Goal: Check status: Check status

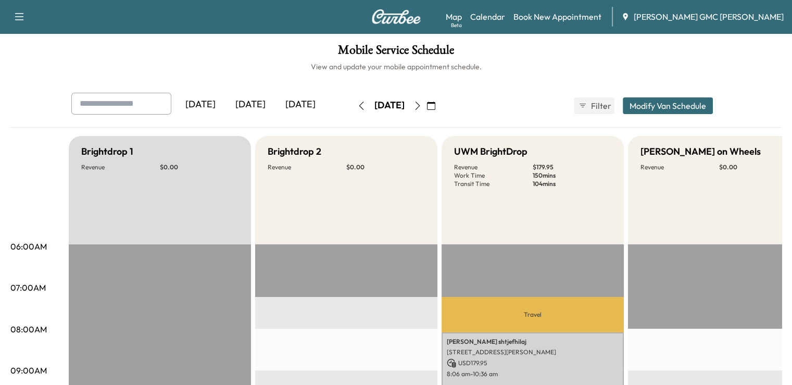
click at [225, 99] on div "[DATE]" at bounding box center [250, 105] width 50 height 24
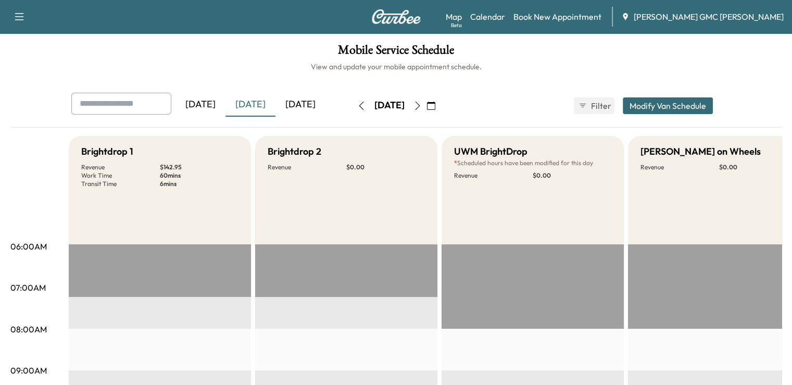
click at [422, 105] on icon "button" at bounding box center [417, 106] width 8 height 8
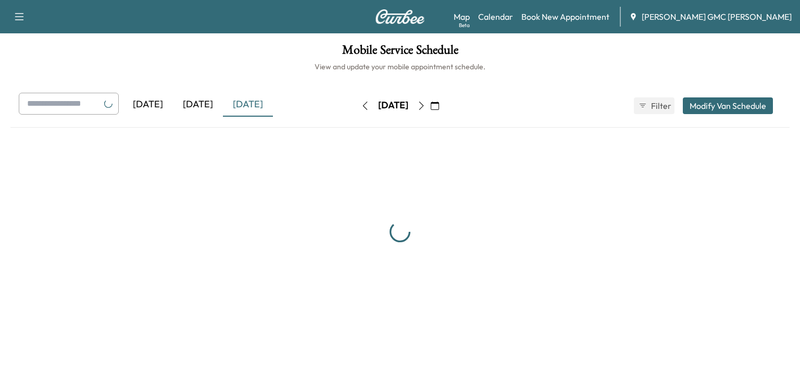
click at [408, 105] on div "[DATE]" at bounding box center [393, 105] width 30 height 13
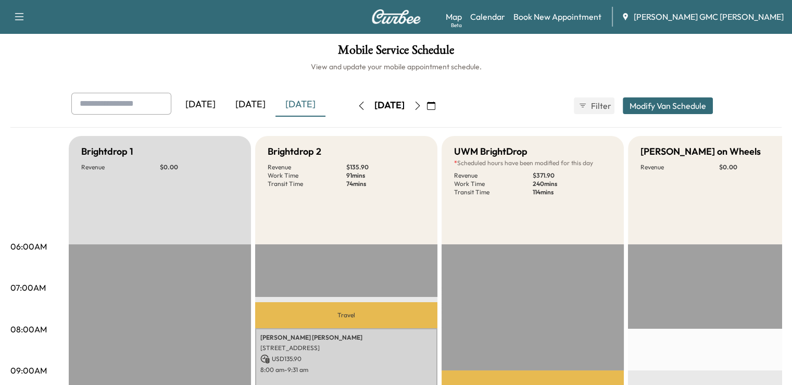
click at [422, 107] on icon "button" at bounding box center [417, 106] width 8 height 8
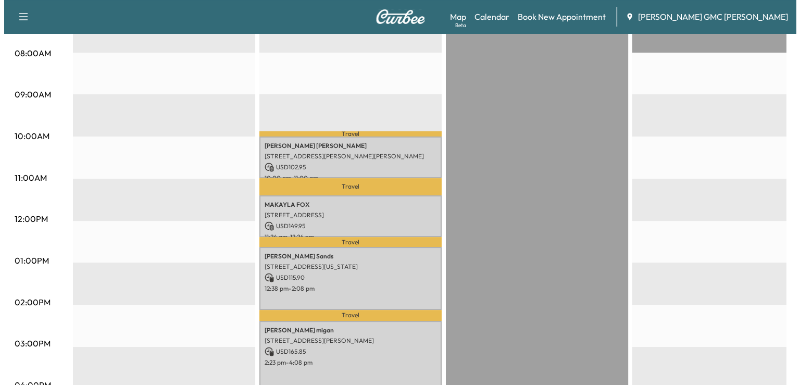
scroll to position [289, 0]
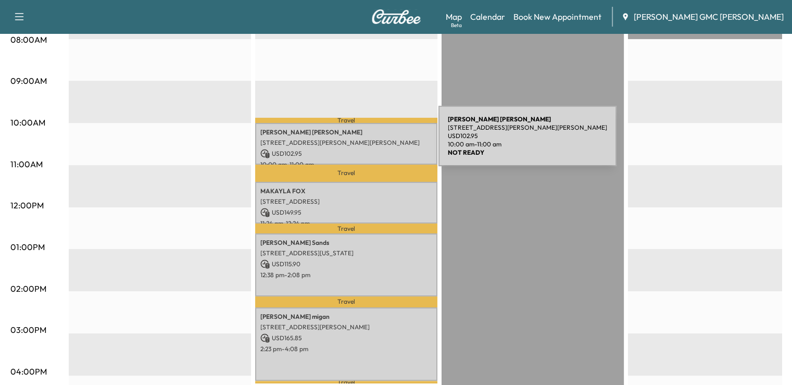
click at [360, 142] on p "[STREET_ADDRESS][PERSON_NAME][PERSON_NAME]" at bounding box center [346, 142] width 172 height 8
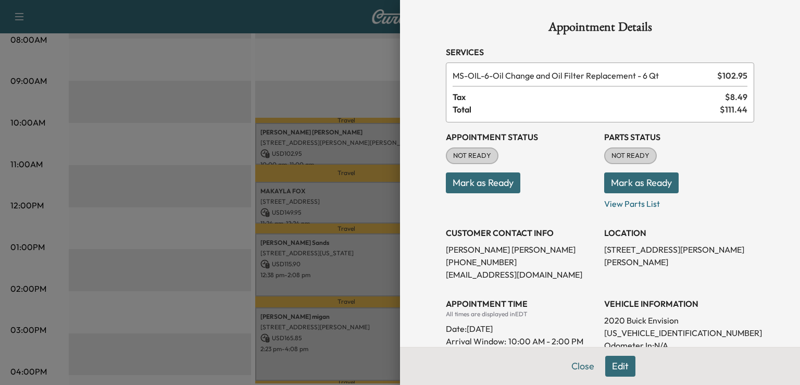
click at [210, 101] on div at bounding box center [400, 192] width 800 height 385
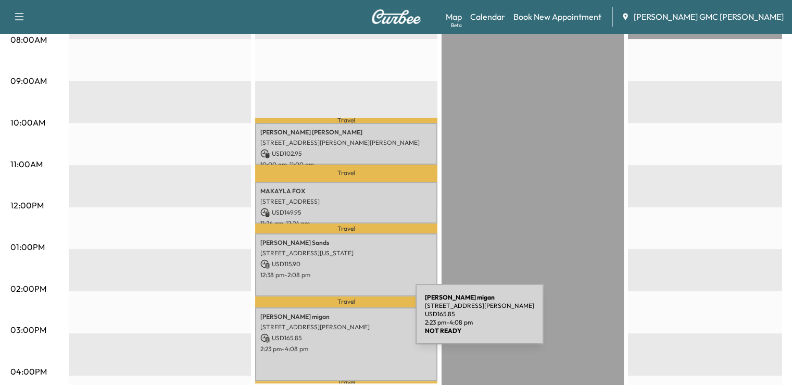
click at [337, 323] on p "[STREET_ADDRESS][PERSON_NAME]" at bounding box center [346, 327] width 172 height 8
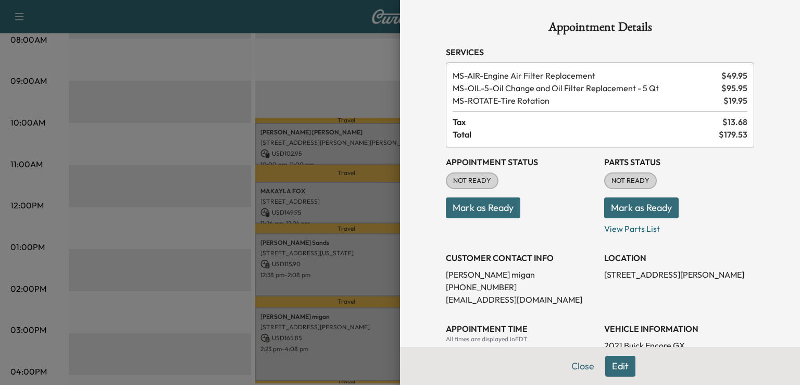
click at [338, 87] on div at bounding box center [400, 192] width 800 height 385
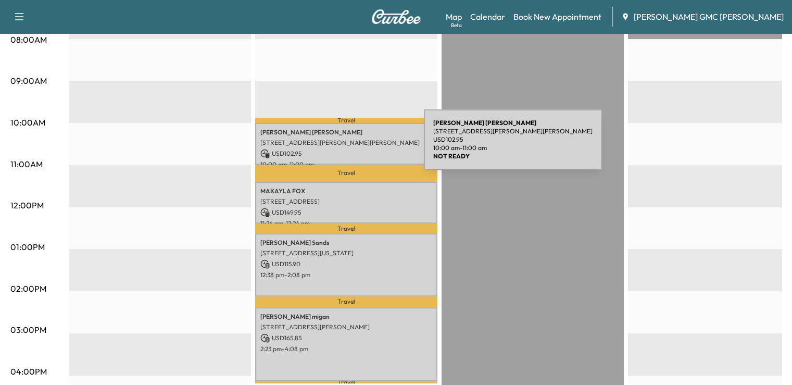
click at [346, 149] on p "USD 102.95" at bounding box center [346, 153] width 172 height 9
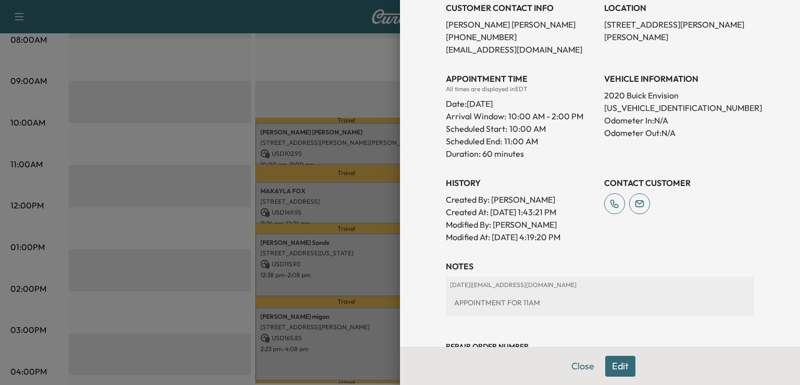
scroll to position [226, 0]
click at [175, 196] on div at bounding box center [400, 192] width 800 height 385
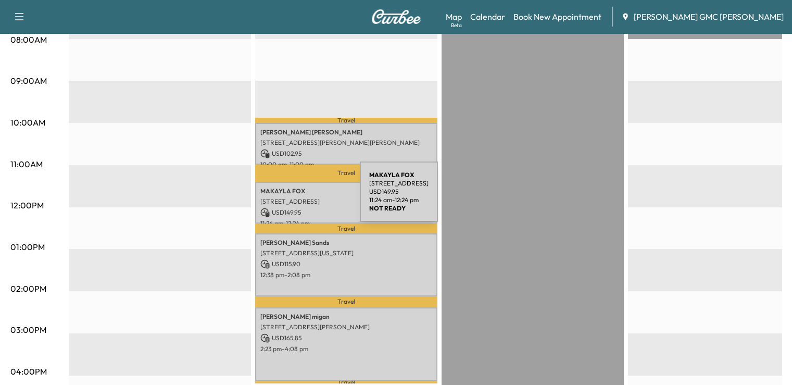
click at [282, 198] on p "[STREET_ADDRESS]" at bounding box center [346, 201] width 172 height 8
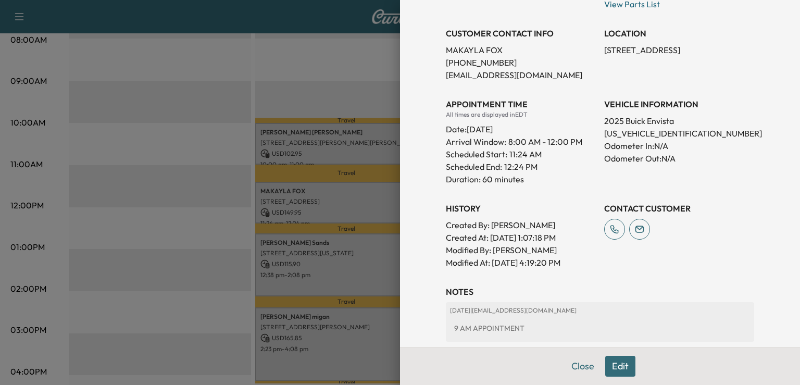
scroll to position [201, 0]
click at [233, 234] on div at bounding box center [400, 192] width 800 height 385
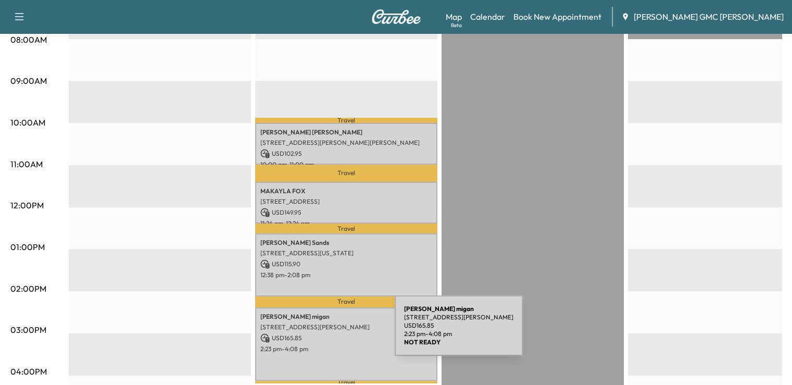
click at [317, 333] on p "USD 165.85" at bounding box center [346, 337] width 172 height 9
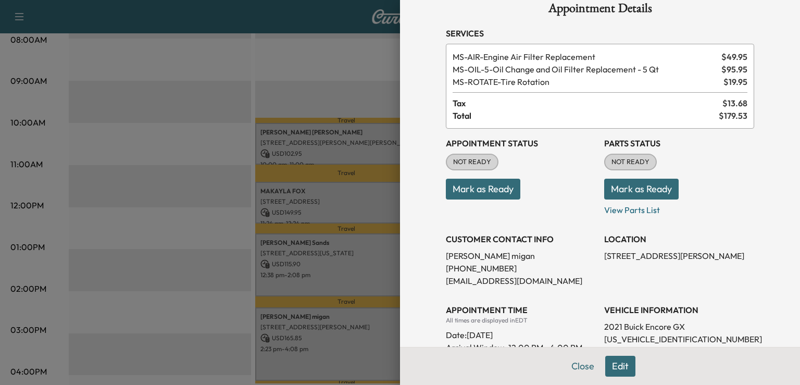
scroll to position [0, 0]
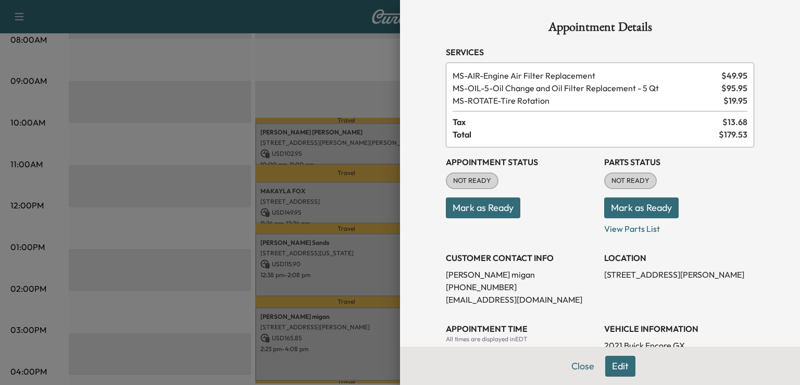
click at [155, 178] on div at bounding box center [400, 192] width 800 height 385
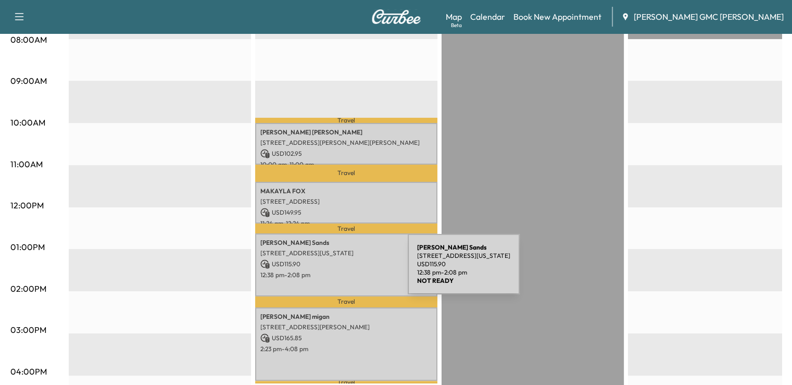
click at [330, 271] on p "12:38 pm - 2:08 pm" at bounding box center [346, 275] width 172 height 8
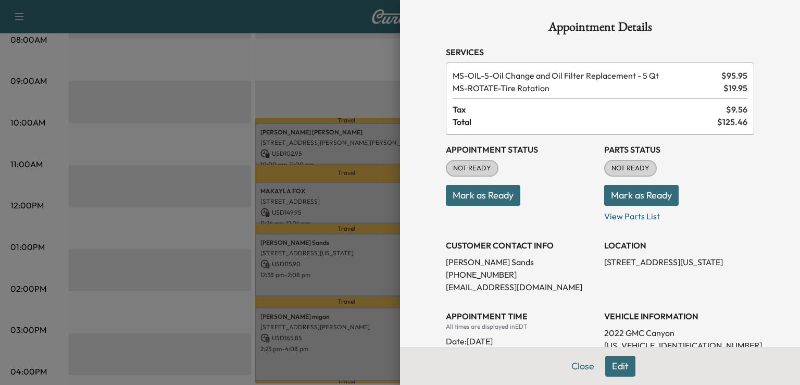
click at [229, 39] on div at bounding box center [400, 192] width 800 height 385
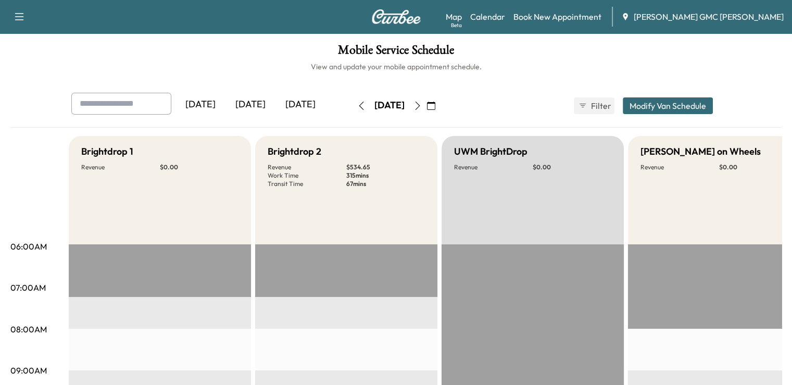
click at [426, 105] on button "button" at bounding box center [418, 105] width 18 height 17
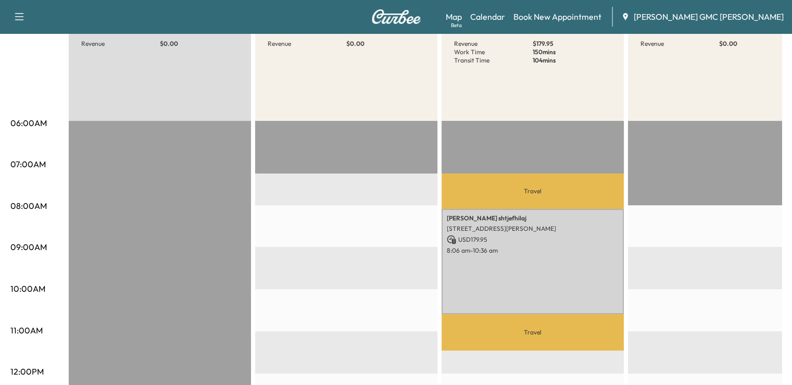
scroll to position [37, 0]
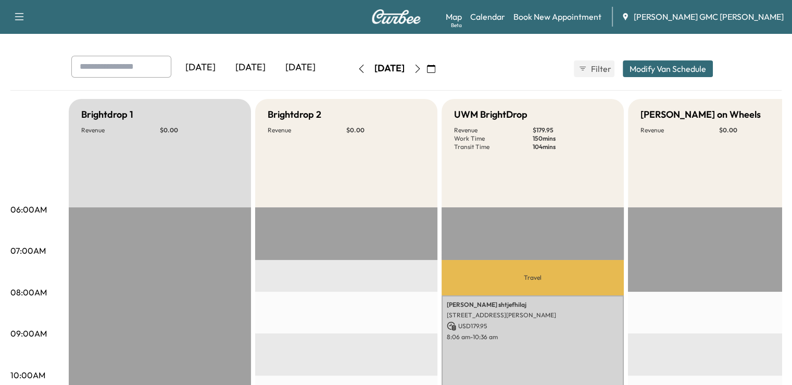
click at [357, 65] on icon "button" at bounding box center [361, 69] width 8 height 8
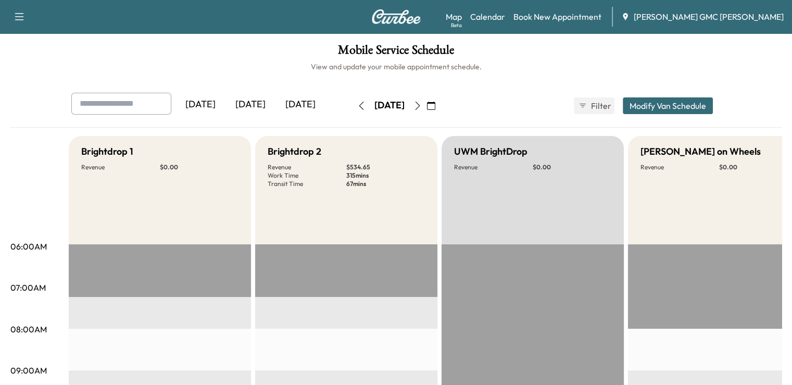
click at [352, 99] on button "button" at bounding box center [361, 105] width 18 height 17
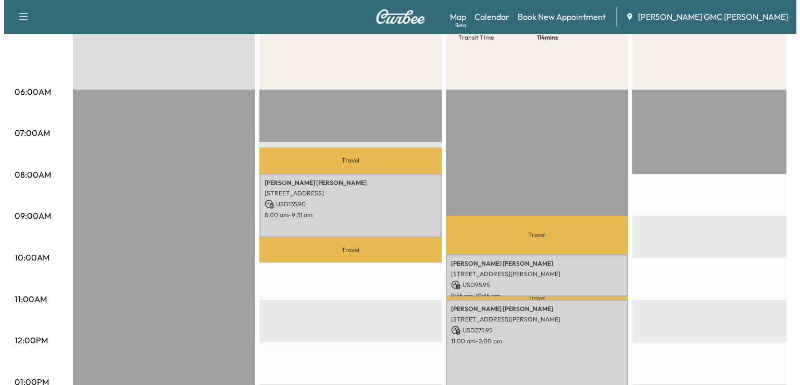
scroll to position [150, 0]
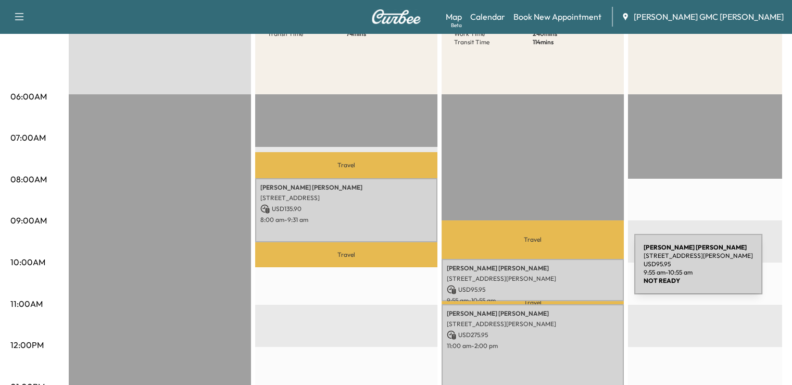
click at [556, 270] on div "[PERSON_NAME] [STREET_ADDRESS][PERSON_NAME] USD 95.95 9:55 am - 10:55 am" at bounding box center [532, 280] width 182 height 42
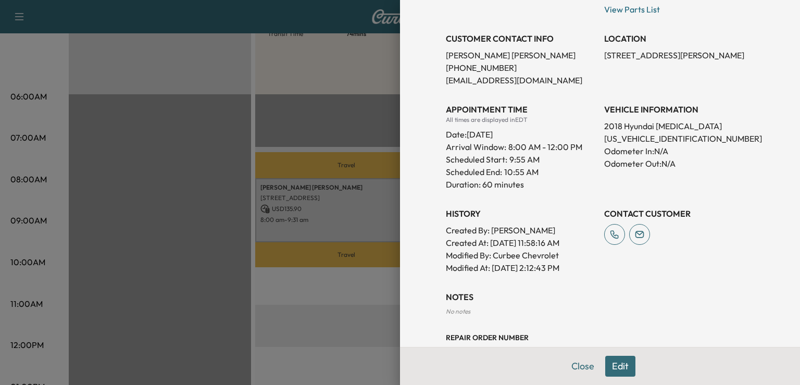
scroll to position [187, 0]
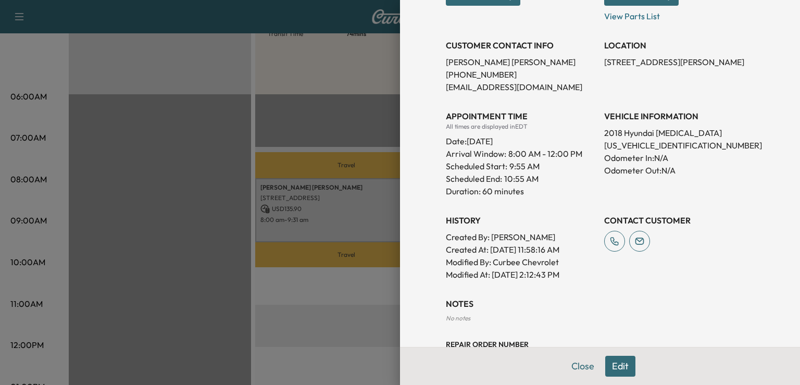
drag, startPoint x: 778, startPoint y: 260, endPoint x: 795, endPoint y: 256, distance: 17.7
click at [791, 256] on div "Appointment Details Services MS-OIL-5 - Oil Change and Oil Filter Replacement -…" at bounding box center [600, 192] width 400 height 385
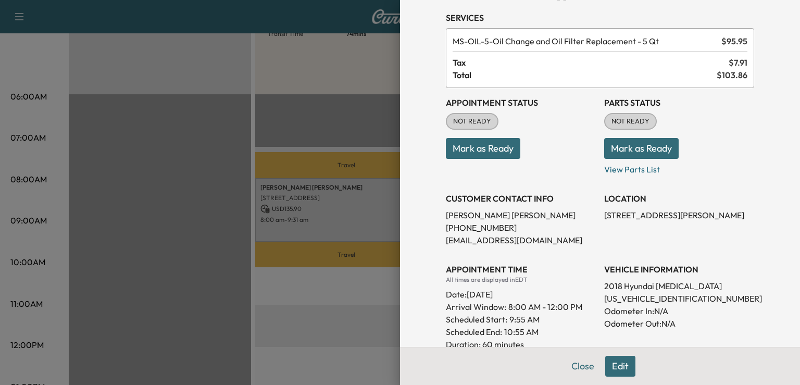
scroll to position [0, 0]
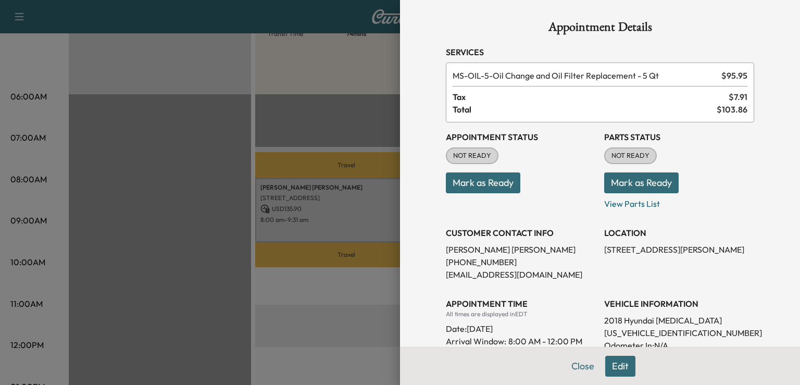
click at [358, 286] on div at bounding box center [400, 192] width 800 height 385
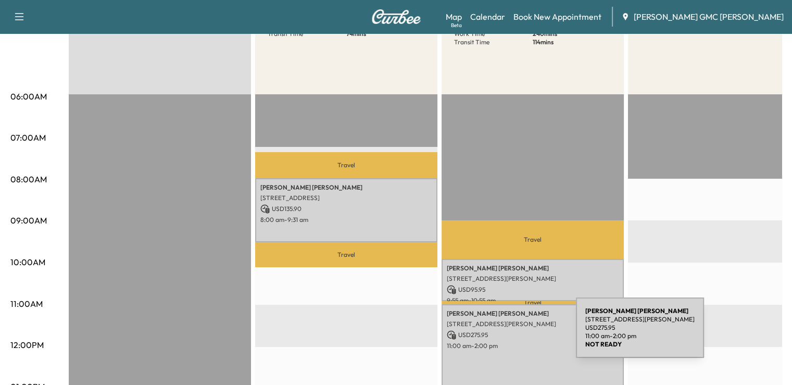
click at [498, 334] on p "USD 275.95" at bounding box center [533, 334] width 172 height 9
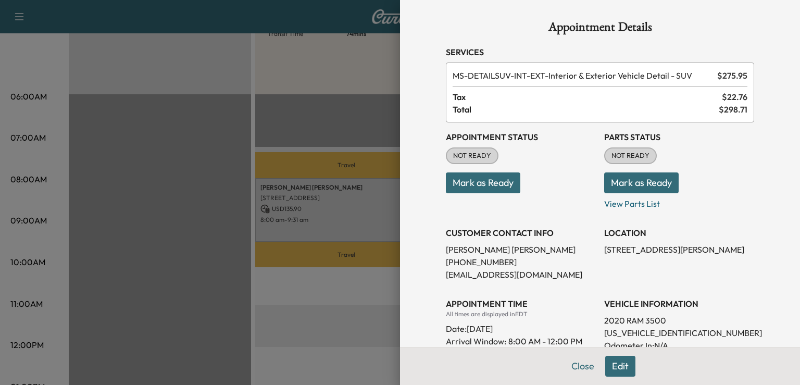
click at [384, 345] on div at bounding box center [400, 192] width 800 height 385
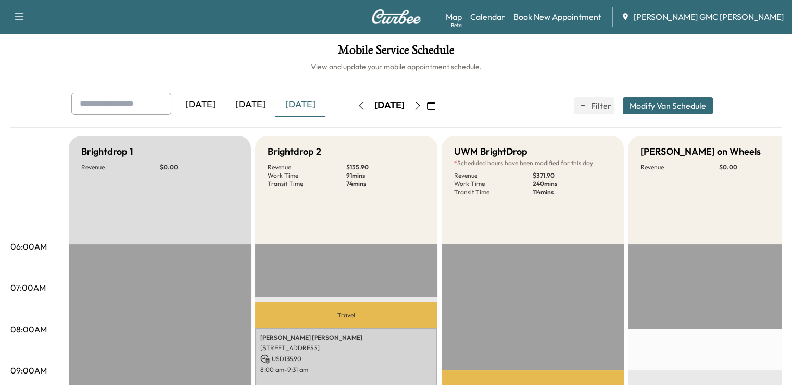
click at [426, 101] on button "button" at bounding box center [418, 105] width 18 height 17
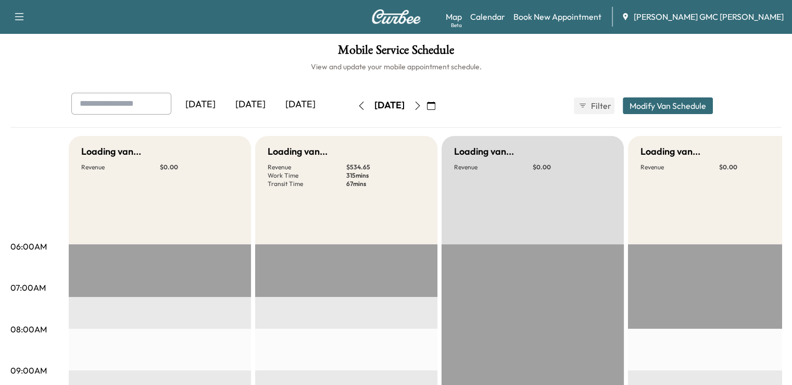
click at [422, 102] on icon "button" at bounding box center [417, 106] width 8 height 8
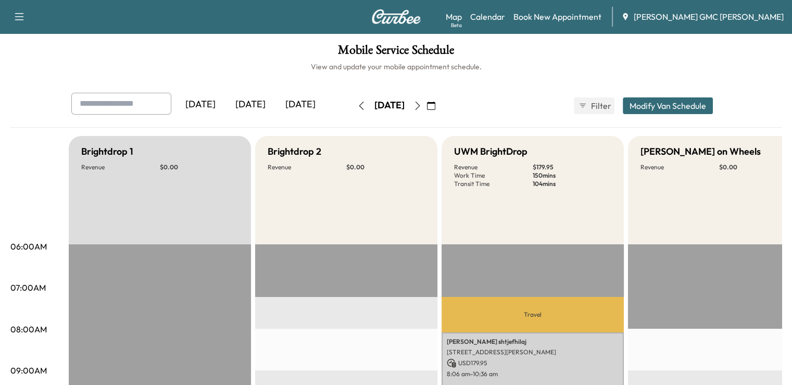
click at [422, 104] on icon "button" at bounding box center [417, 106] width 8 height 8
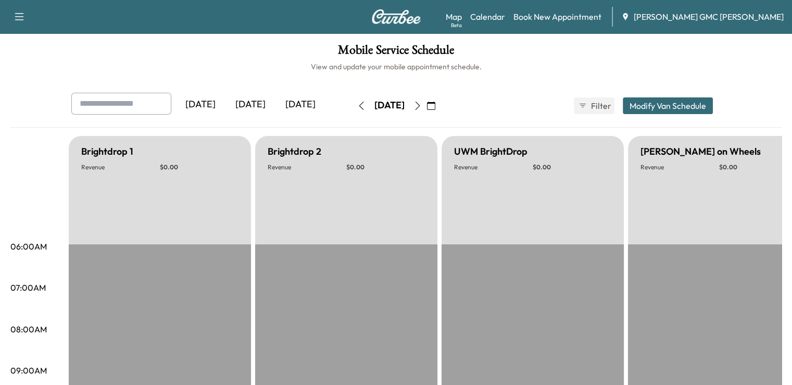
click at [422, 109] on icon "button" at bounding box center [417, 106] width 8 height 8
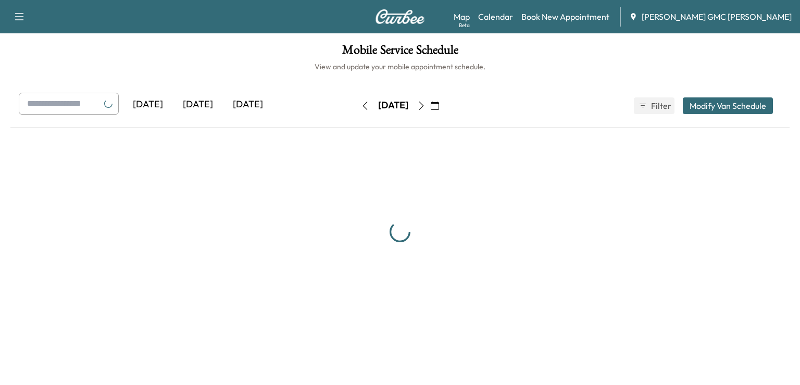
click at [425, 109] on icon "button" at bounding box center [421, 106] width 8 height 8
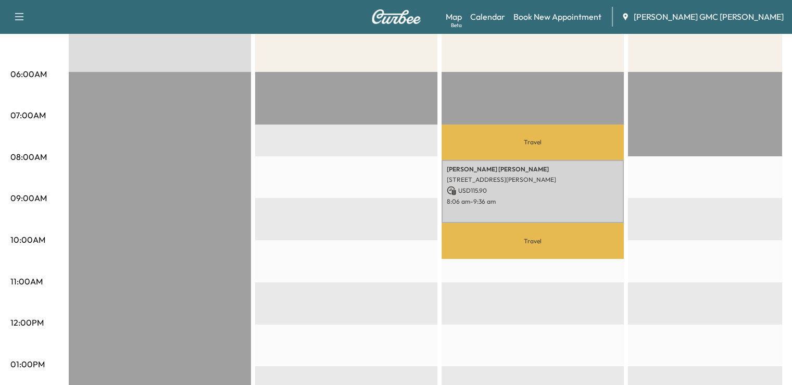
scroll to position [194, 0]
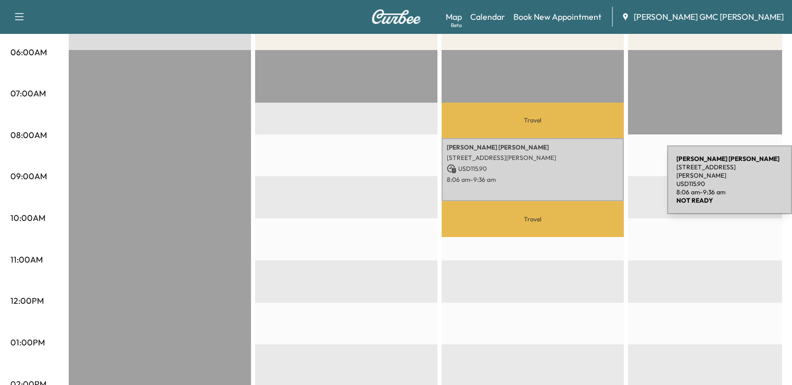
click at [589, 182] on p "8:06 am - 9:36 am" at bounding box center [533, 179] width 172 height 8
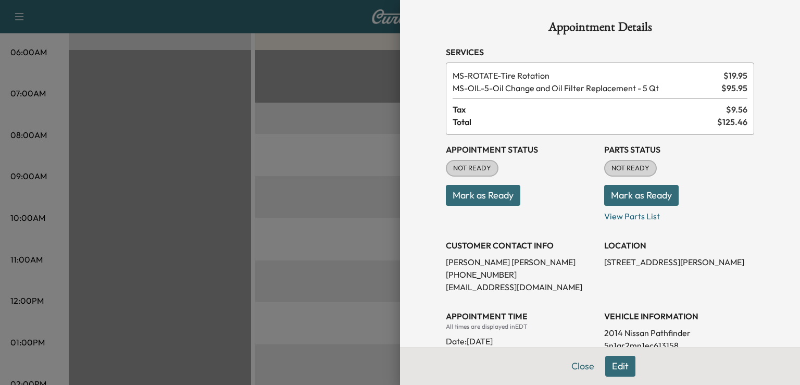
click at [364, 267] on div at bounding box center [400, 192] width 800 height 385
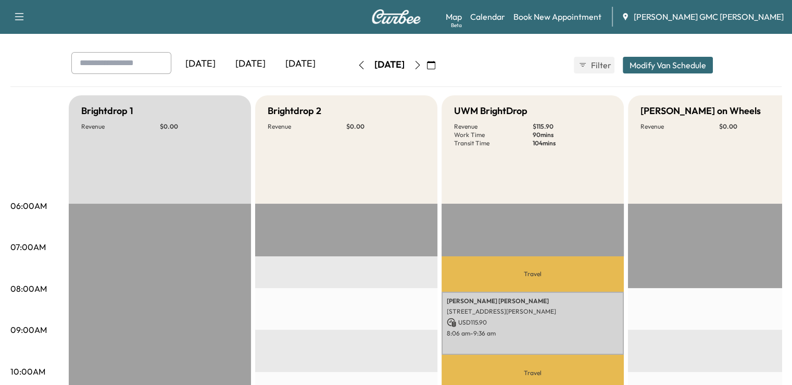
scroll to position [42, 0]
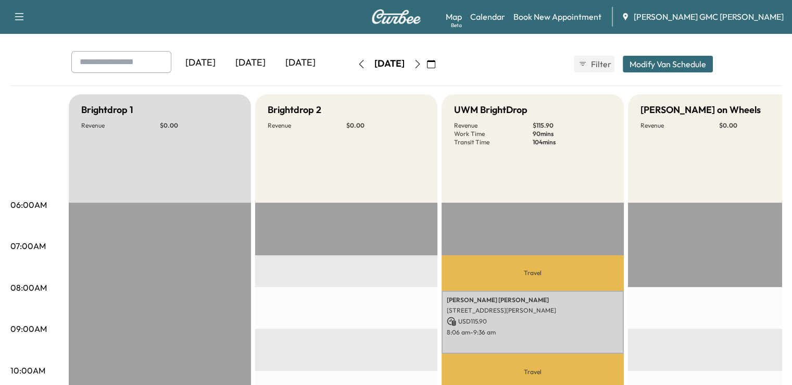
click at [426, 56] on button "button" at bounding box center [418, 64] width 18 height 17
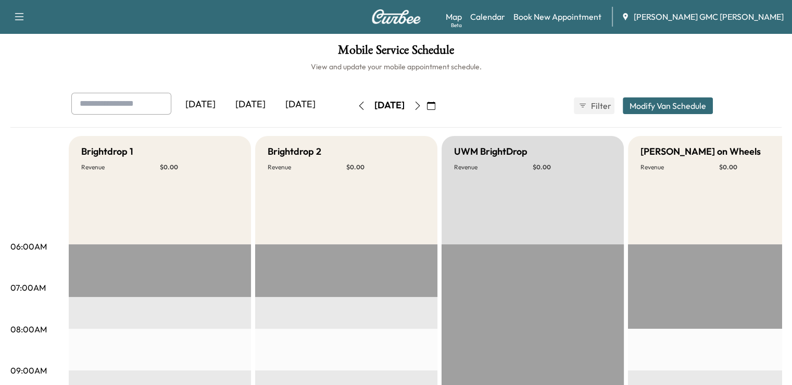
click at [422, 106] on icon "button" at bounding box center [417, 106] width 8 height 8
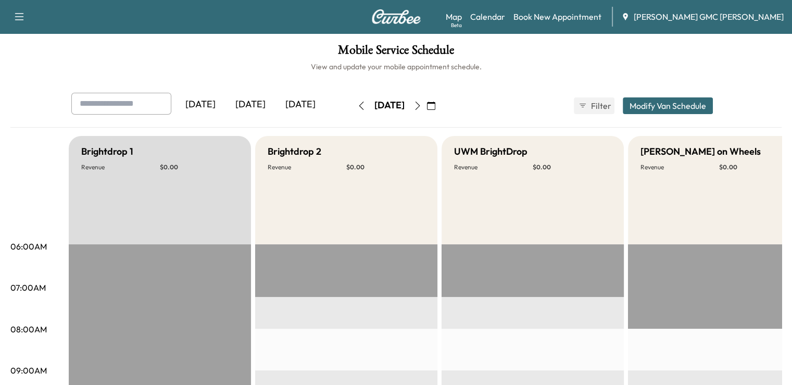
click at [225, 104] on div "[DATE]" at bounding box center [250, 105] width 50 height 24
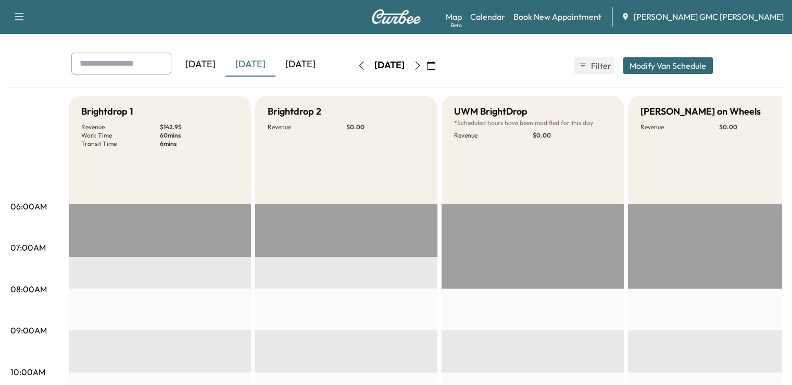
scroll to position [18, 0]
